Goal: Find contact information: Obtain details needed to contact an individual or organization

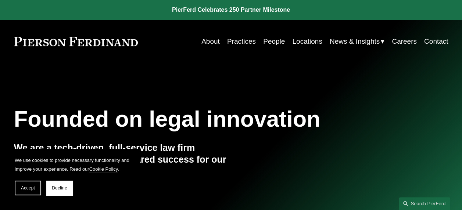
click at [273, 45] on link "People" at bounding box center [274, 42] width 22 height 14
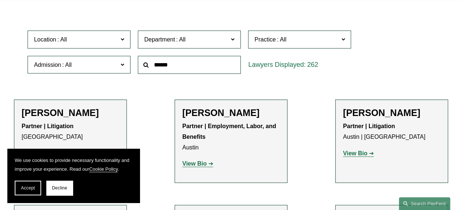
scroll to position [194, 0]
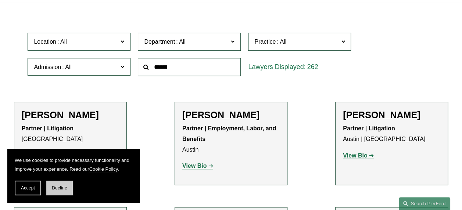
click at [55, 190] on span "Decline" at bounding box center [59, 187] width 15 height 5
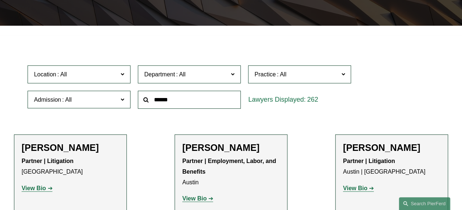
scroll to position [161, 0]
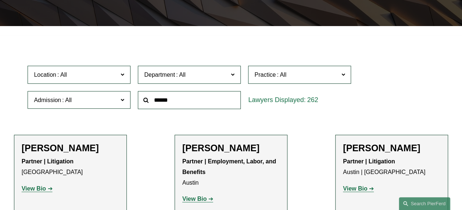
click at [167, 103] on input "text" at bounding box center [189, 100] width 103 height 18
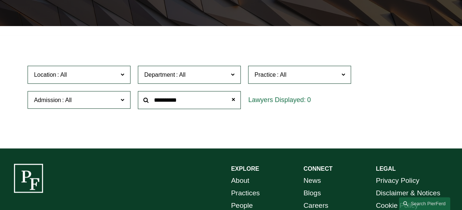
type input "**********"
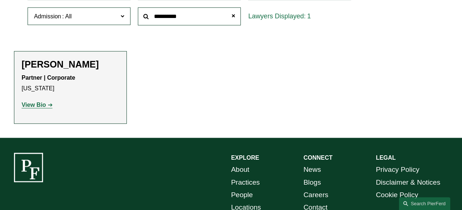
scroll to position [242, 0]
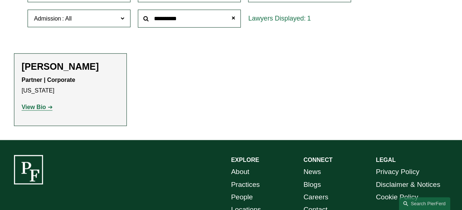
click at [39, 110] on strong "View Bio" at bounding box center [34, 107] width 24 height 6
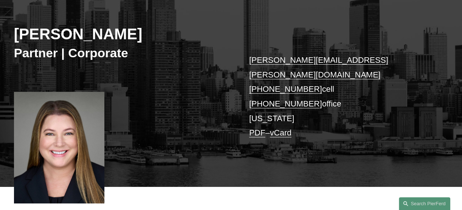
scroll to position [89, 0]
click at [318, 61] on link "[PERSON_NAME][EMAIL_ADDRESS][PERSON_NAME][DOMAIN_NAME]" at bounding box center [318, 68] width 139 height 24
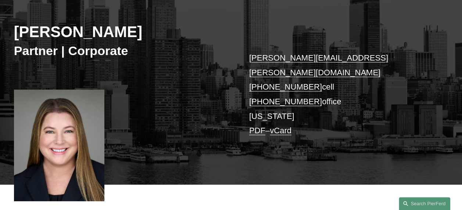
scroll to position [91, 0]
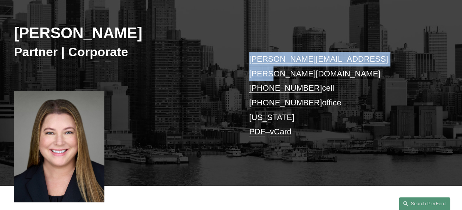
drag, startPoint x: 246, startPoint y: 58, endPoint x: 374, endPoint y: 62, distance: 127.9
click at [374, 62] on div "[PERSON_NAME] Partner | Corporate [PERSON_NAME][EMAIL_ADDRESS][PERSON_NAME][DOM…" at bounding box center [231, 85] width 462 height 199
copy link "[PERSON_NAME][EMAIL_ADDRESS][PERSON_NAME][DOMAIN_NAME]"
